Goal: Navigation & Orientation: Go to known website

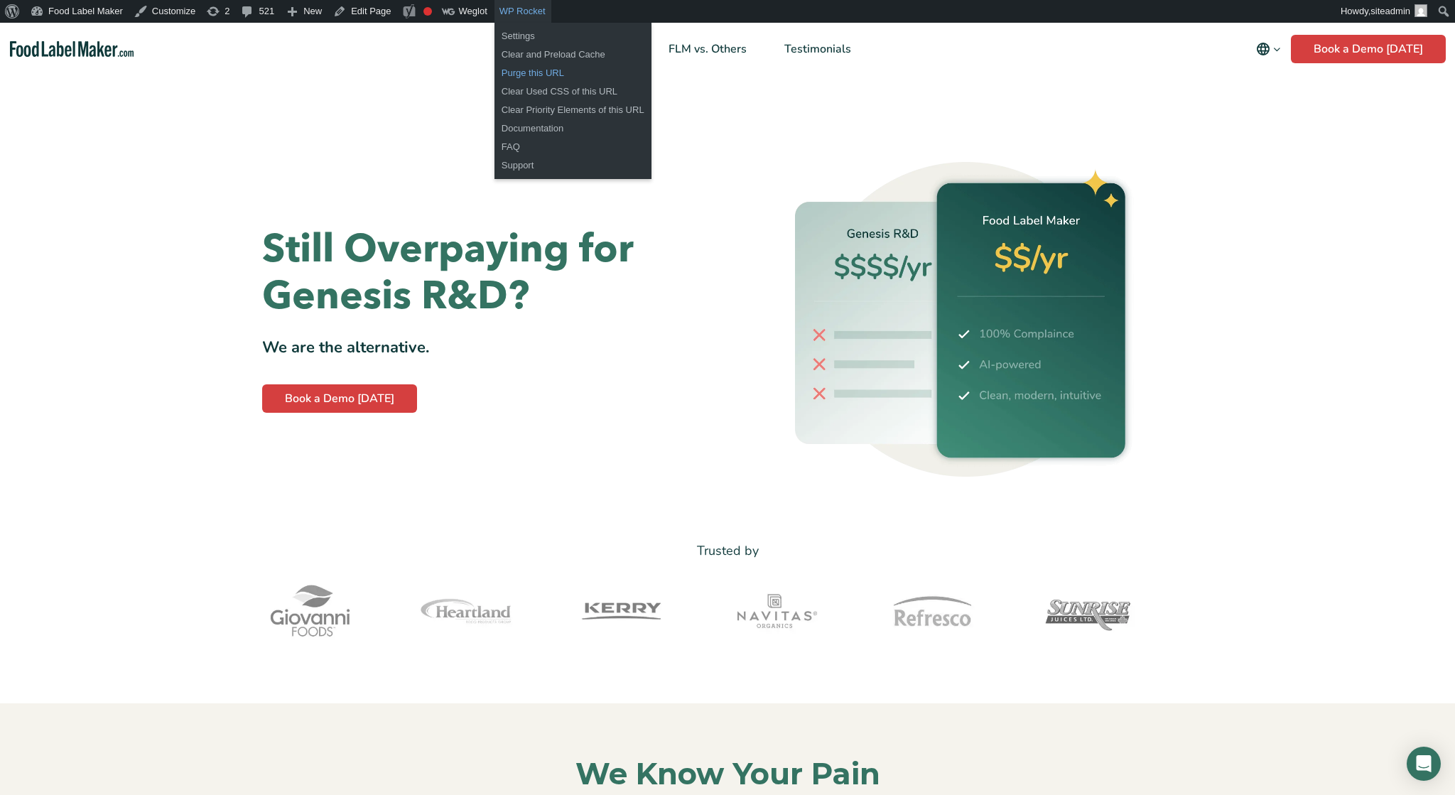
click at [545, 73] on link "Purge this URL" at bounding box center [573, 73] width 157 height 18
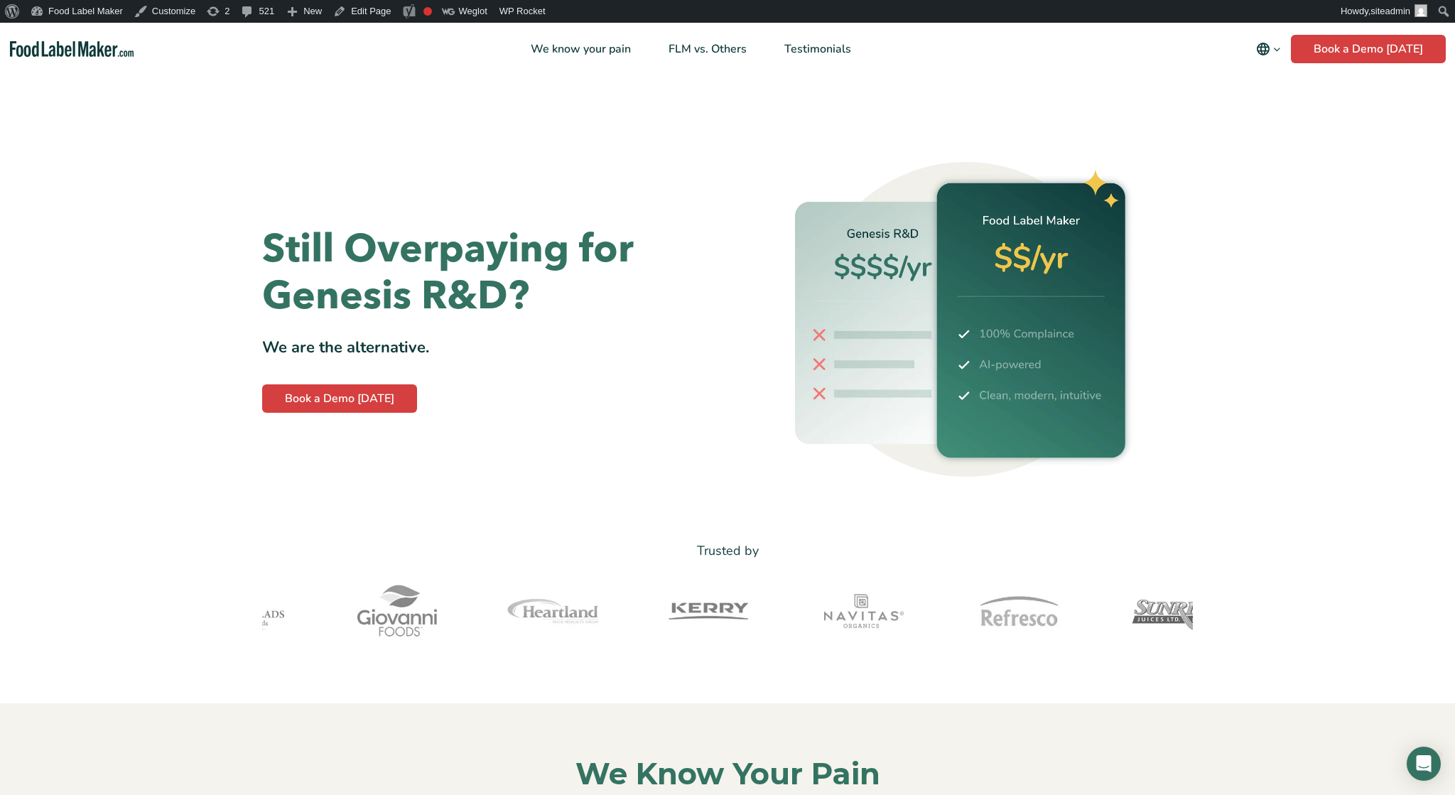
click at [1270, 48] on icon "Change language" at bounding box center [1263, 49] width 13 height 13
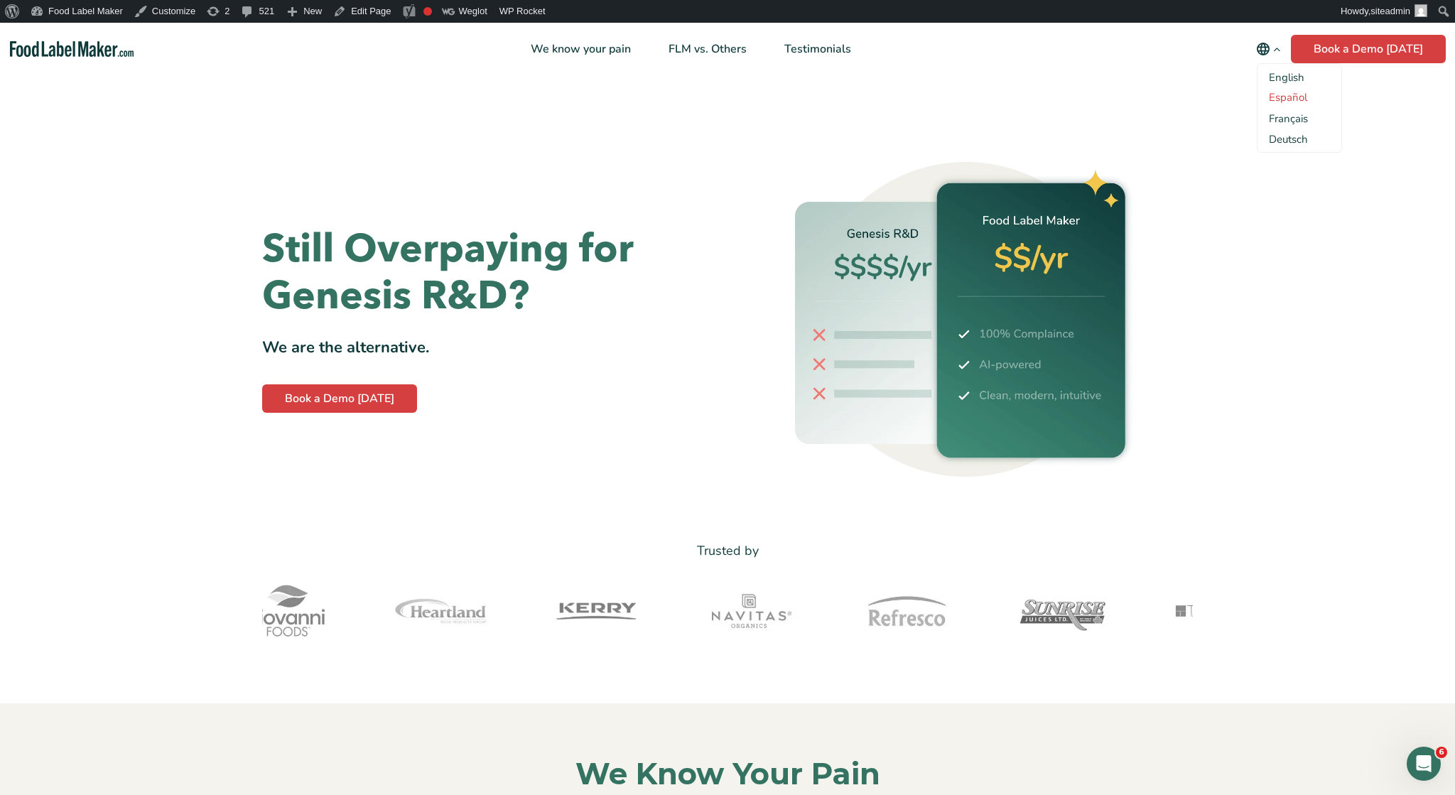
click at [1295, 97] on link "Español" at bounding box center [1288, 97] width 38 height 14
click at [1293, 120] on link "Français" at bounding box center [1288, 119] width 39 height 14
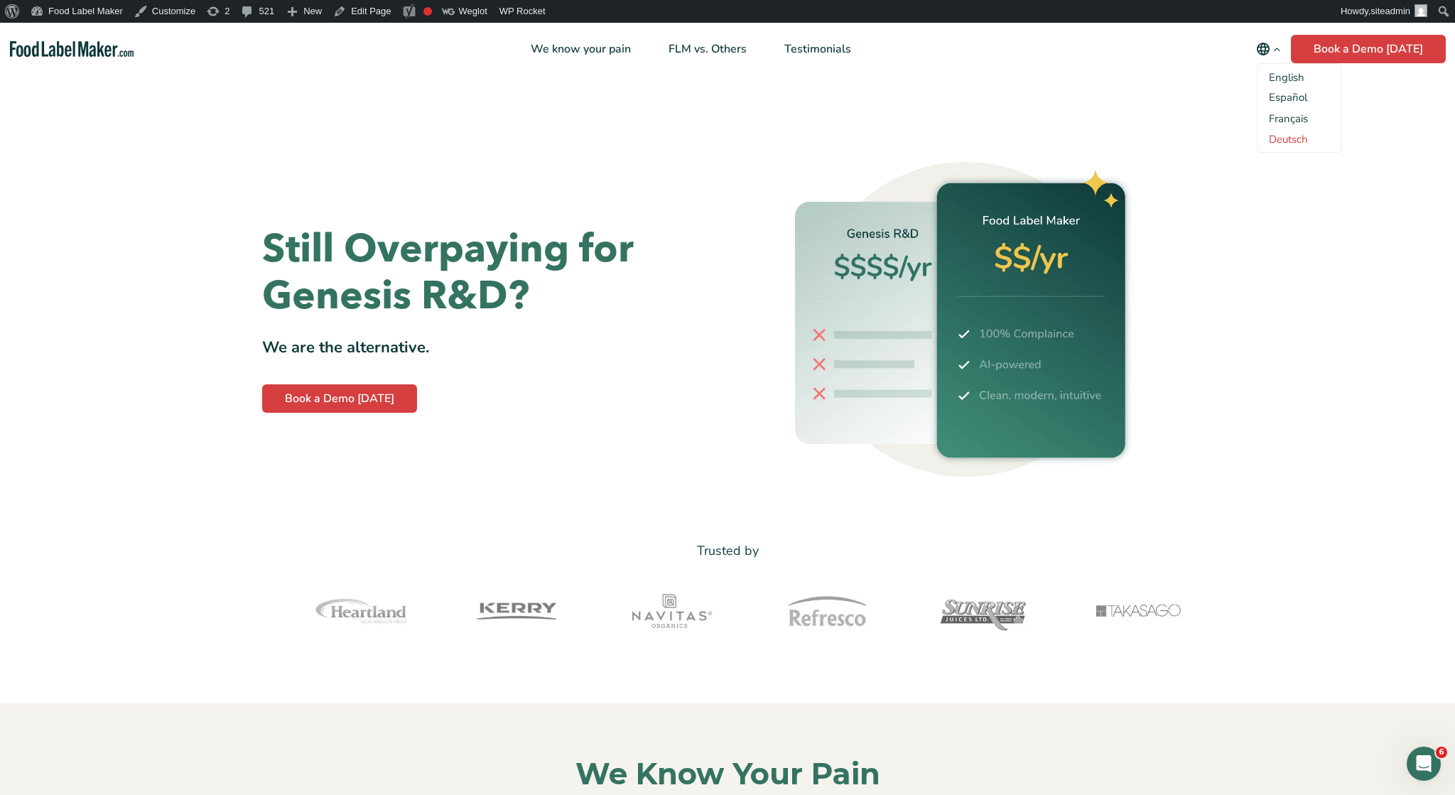
click at [1290, 141] on link "Deutsch" at bounding box center [1288, 139] width 39 height 14
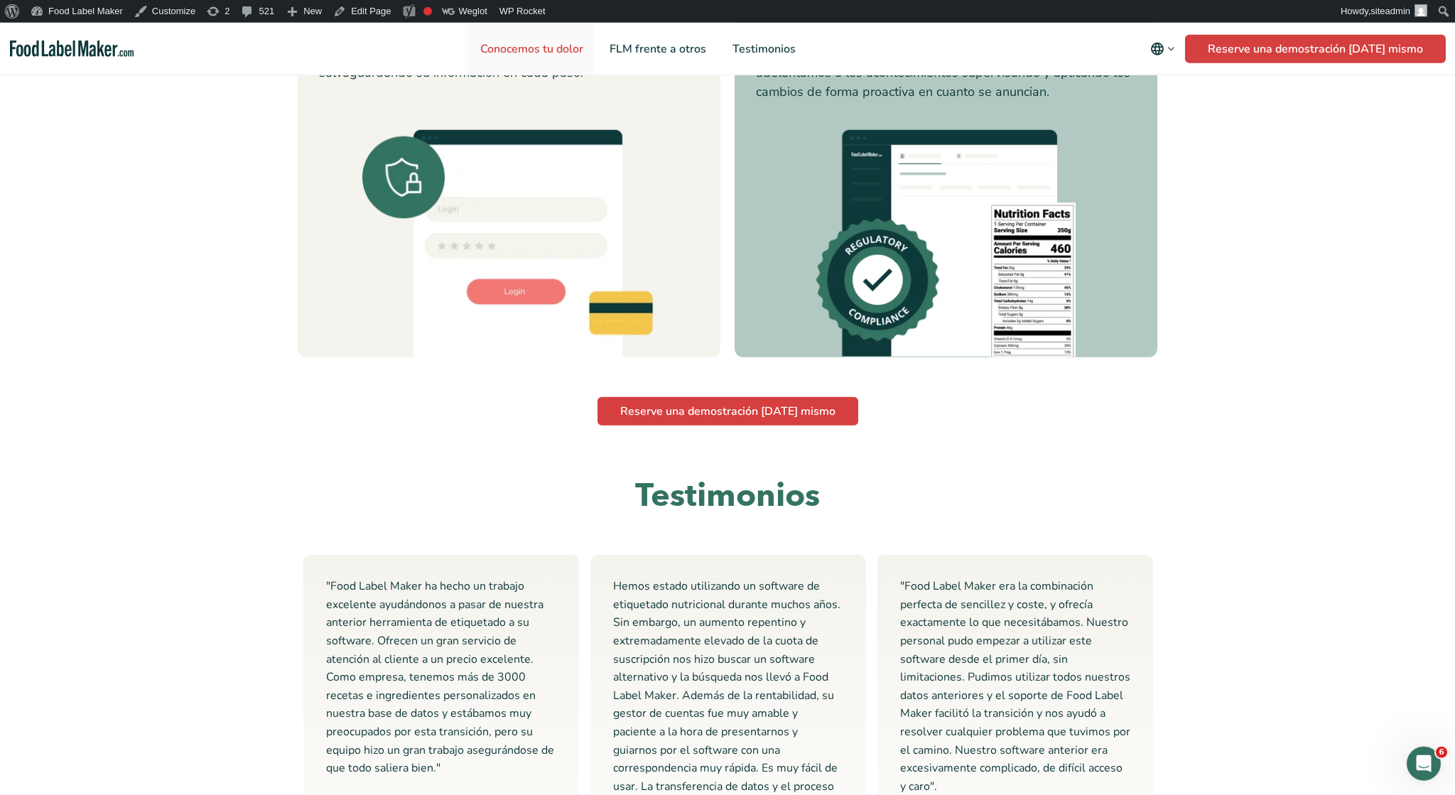
scroll to position [3326, 0]
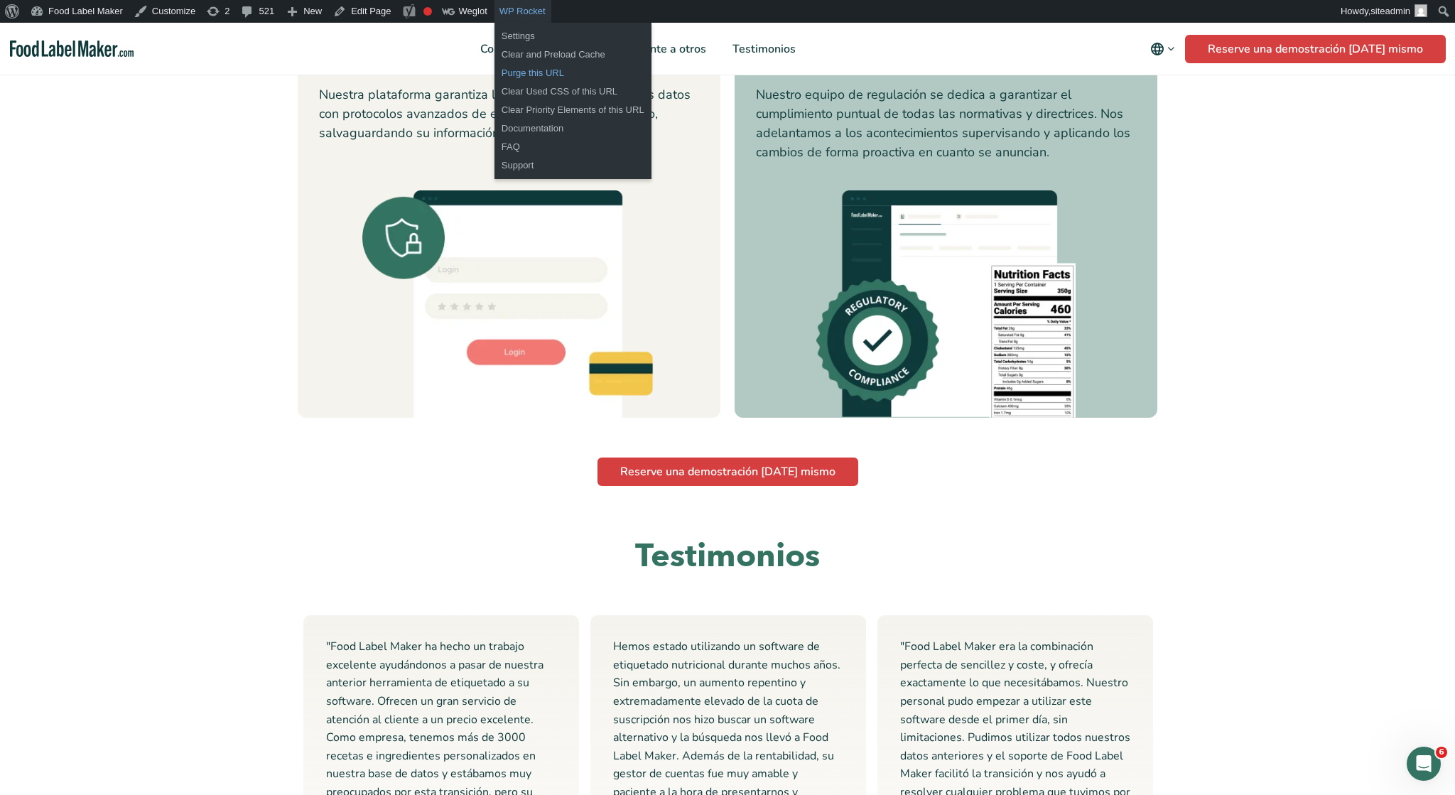
click at [524, 75] on link "Purge this URL" at bounding box center [573, 73] width 157 height 18
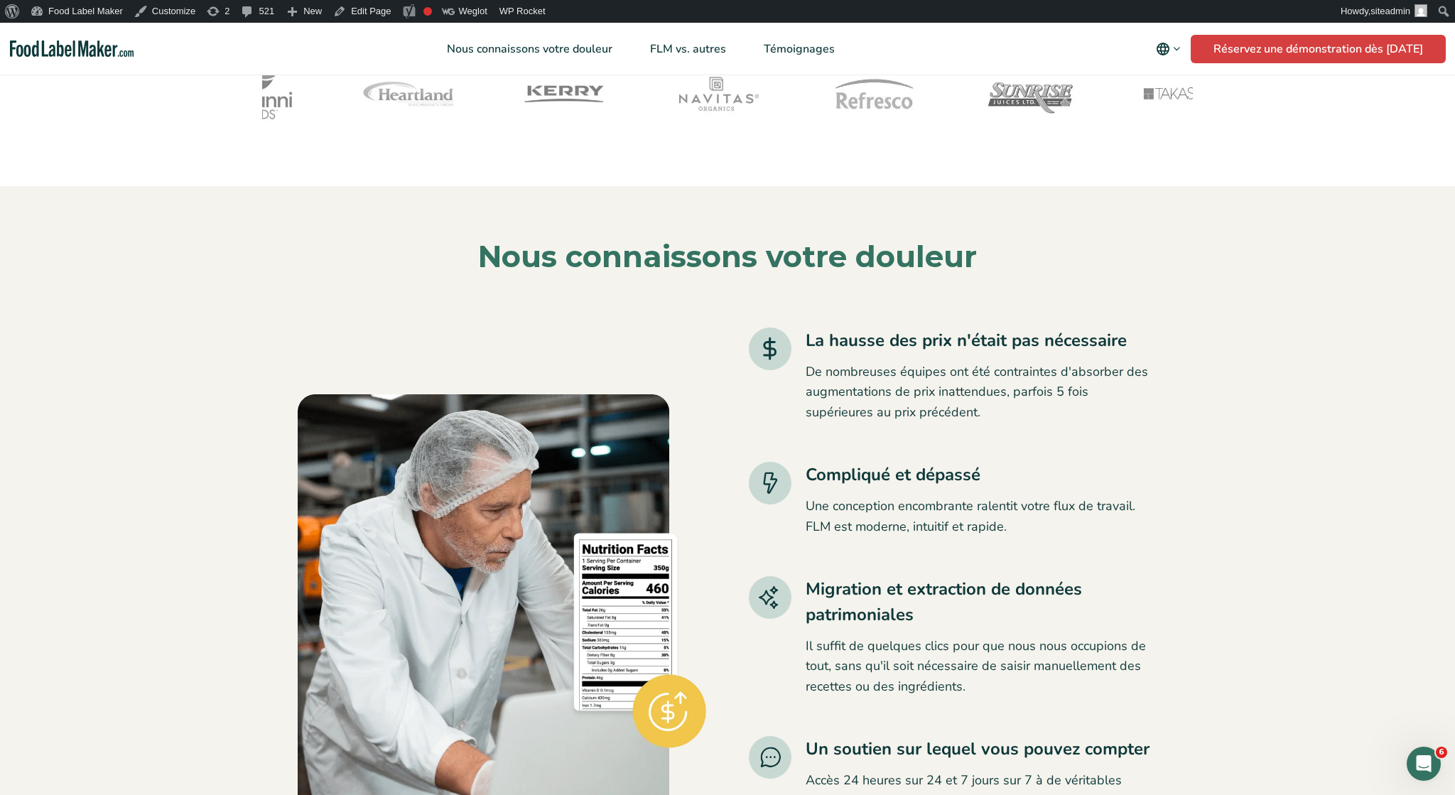
scroll to position [74, 0]
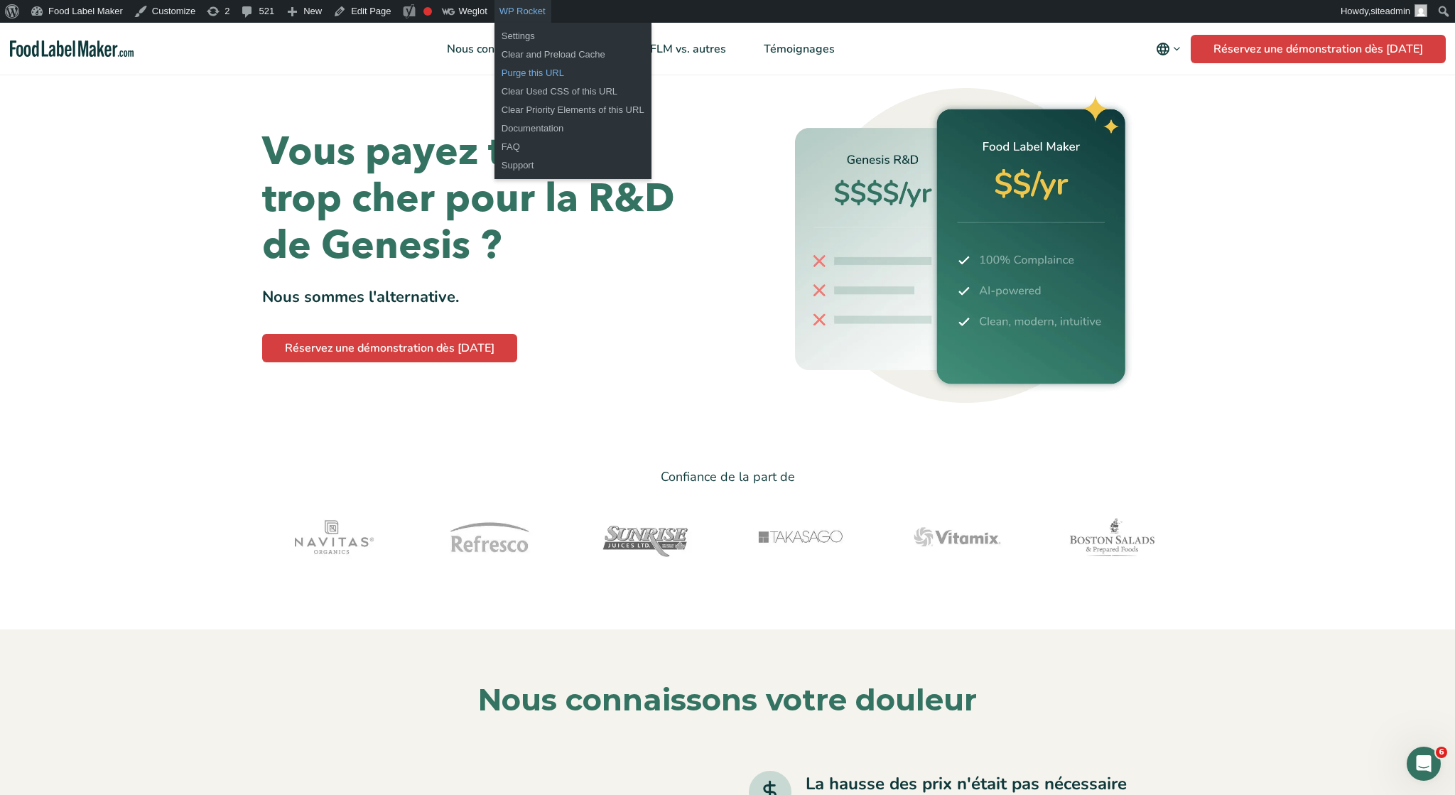
click at [526, 76] on link "Purge this URL" at bounding box center [573, 73] width 157 height 18
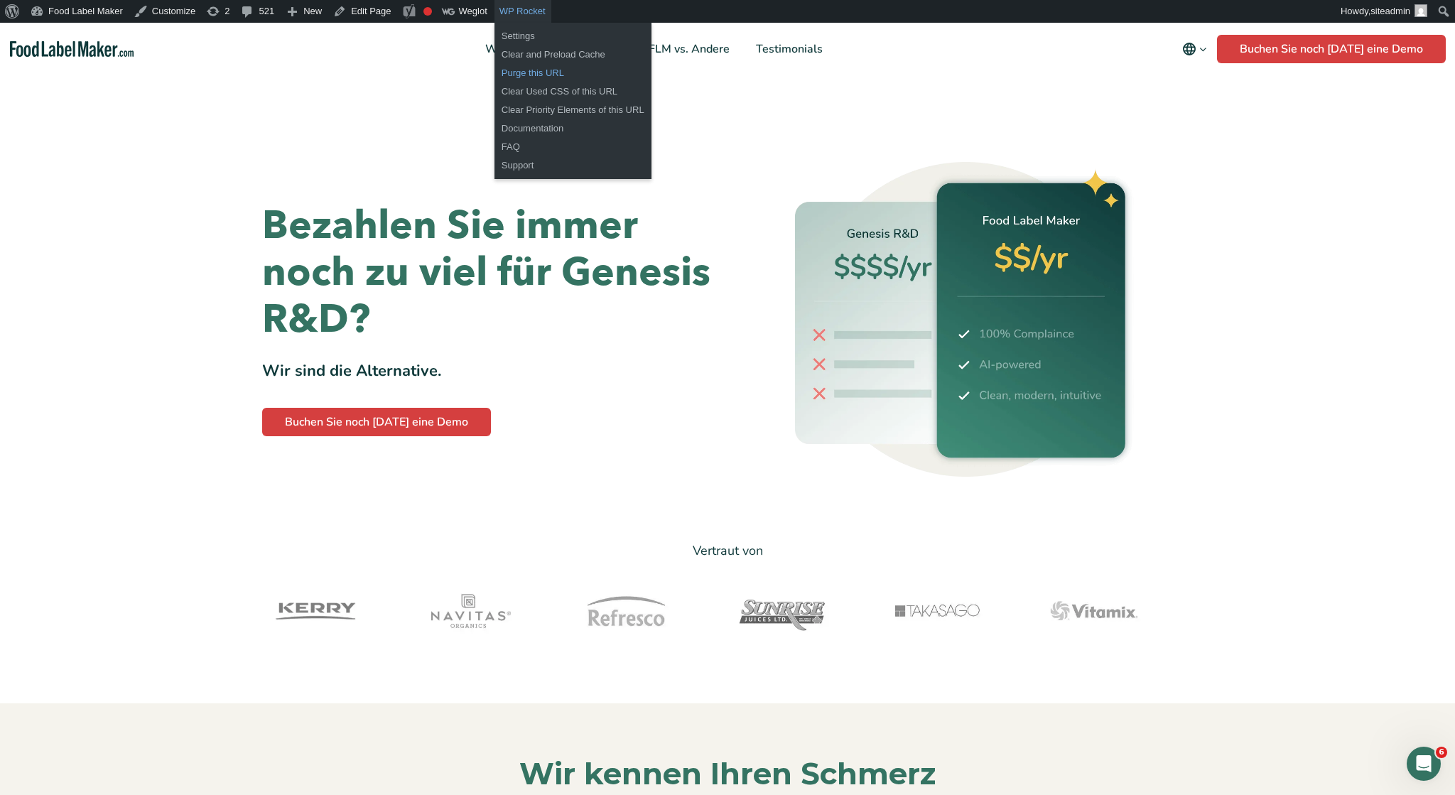
click at [532, 72] on link "Purge this URL" at bounding box center [573, 73] width 157 height 18
